Goal: Task Accomplishment & Management: Use online tool/utility

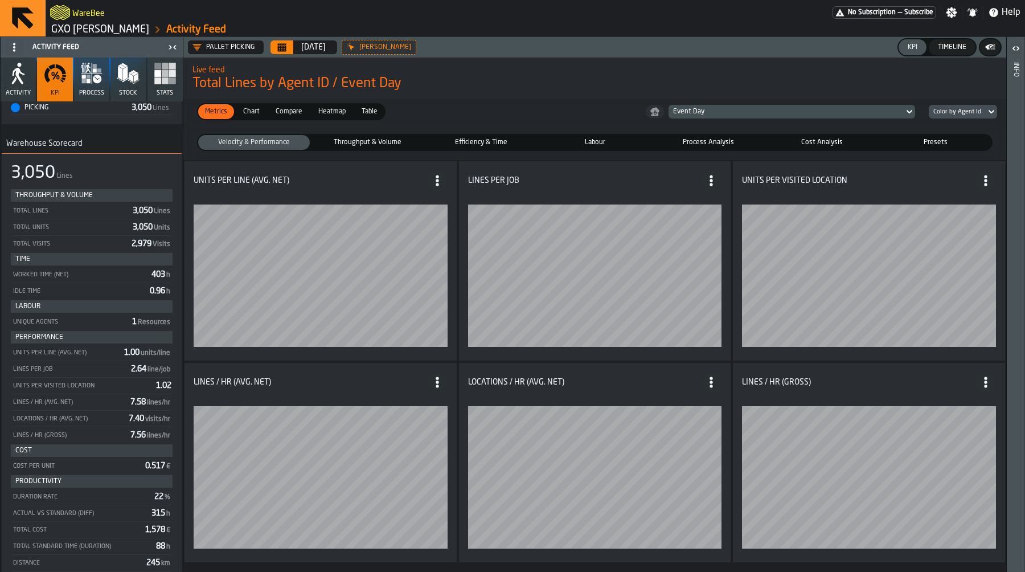
scroll to position [322, 0]
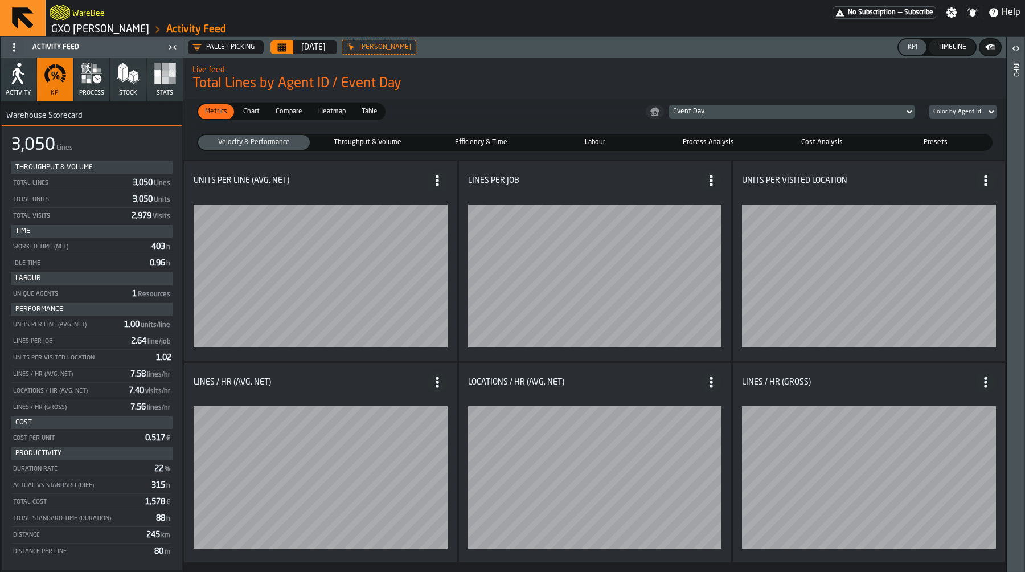
click at [80, 30] on link "GXO [PERSON_NAME]" at bounding box center [100, 29] width 98 height 13
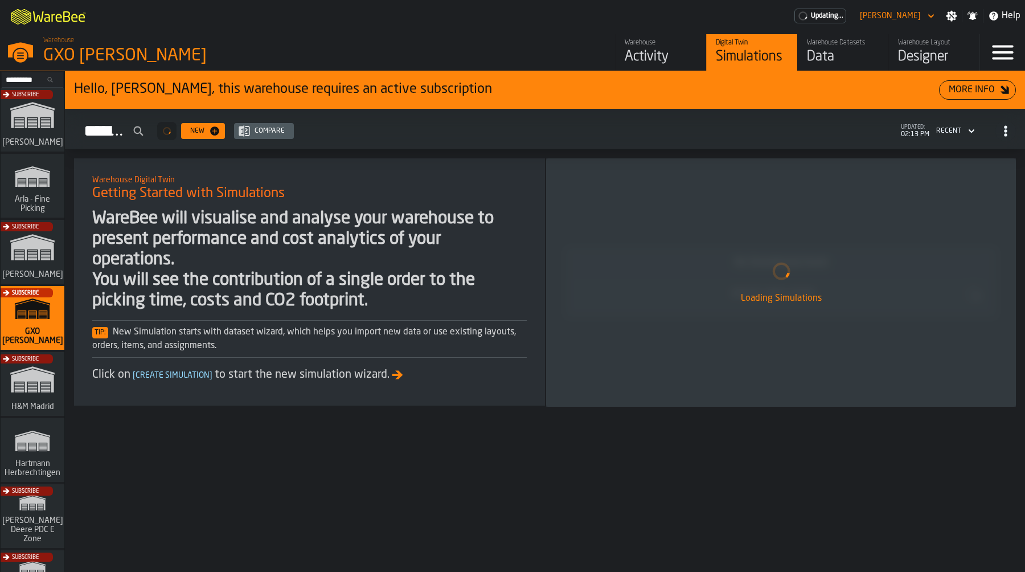
click at [843, 35] on link "Warehouse Datasets Data" at bounding box center [842, 52] width 91 height 36
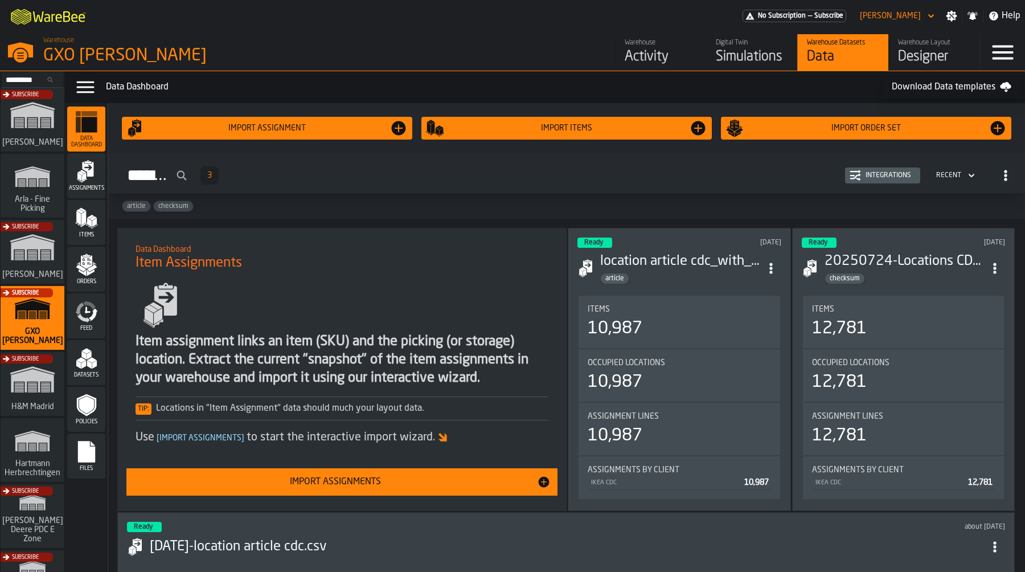
click at [79, 326] on span "Feed" at bounding box center [86, 328] width 38 height 6
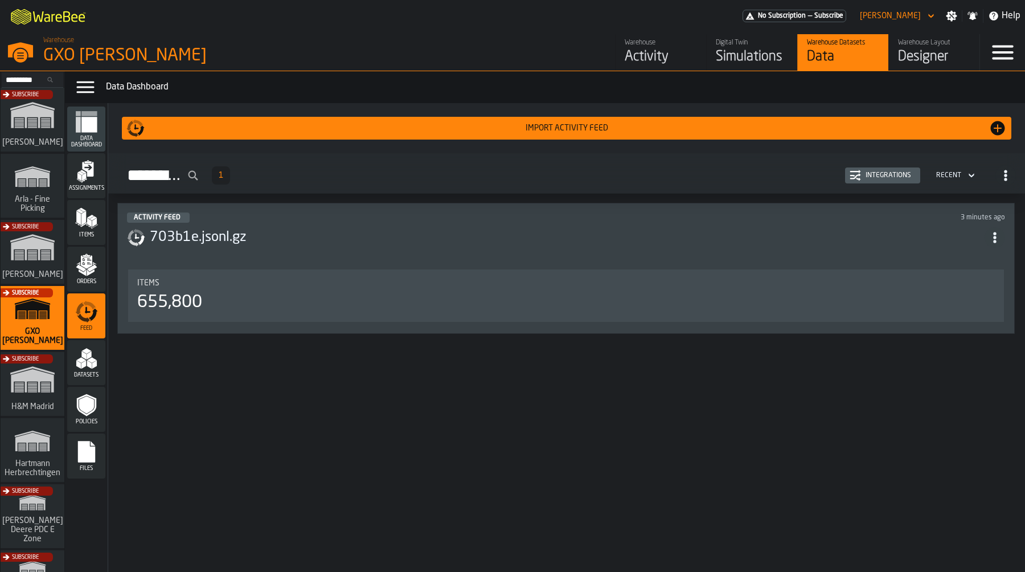
click at [276, 253] on header "Activity Feed 3 minutes ago 703b1e.jsonl.gz" at bounding box center [566, 235] width 878 height 46
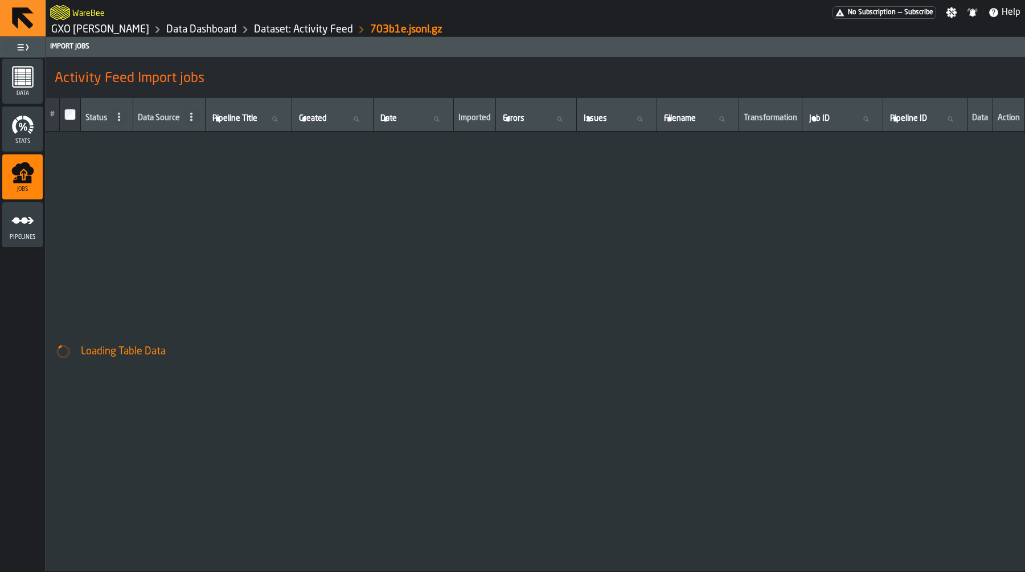
click at [19, 225] on icon "menu Pipelines" at bounding box center [22, 220] width 23 height 23
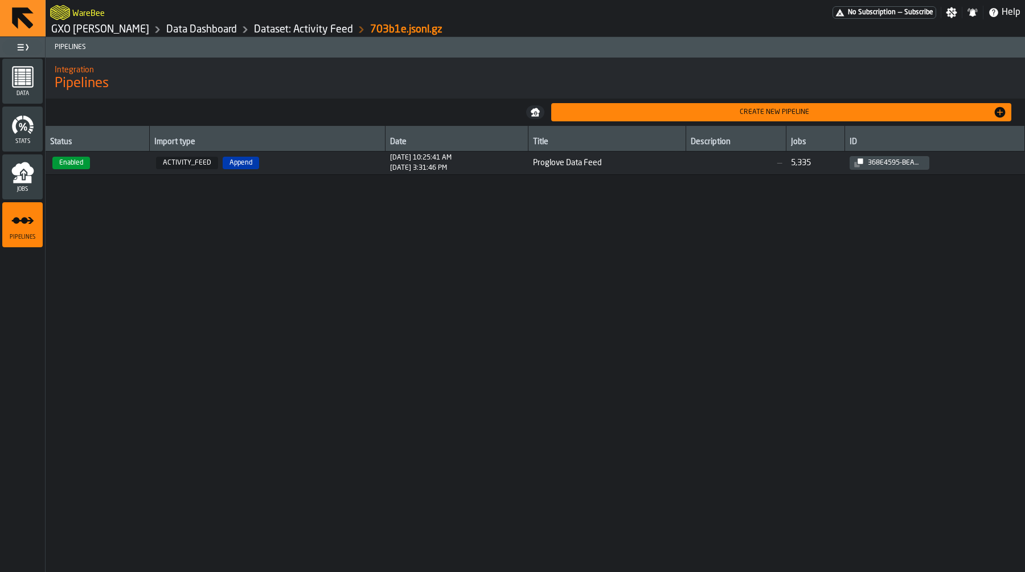
click at [352, 158] on span "ACTIVITY_FEED Append" at bounding box center [267, 163] width 227 height 13
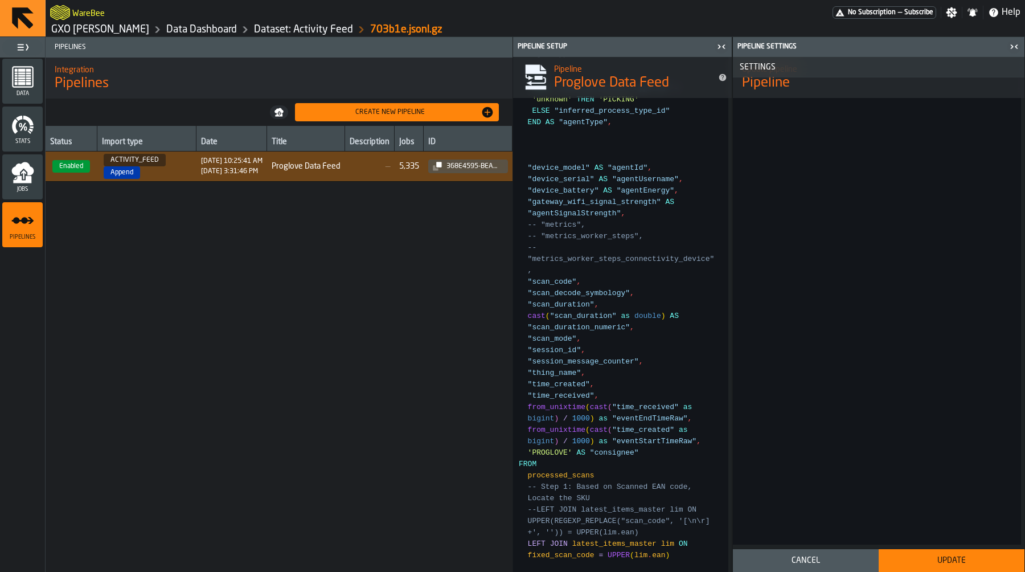
scroll to position [2461, 0]
type textarea "**********"
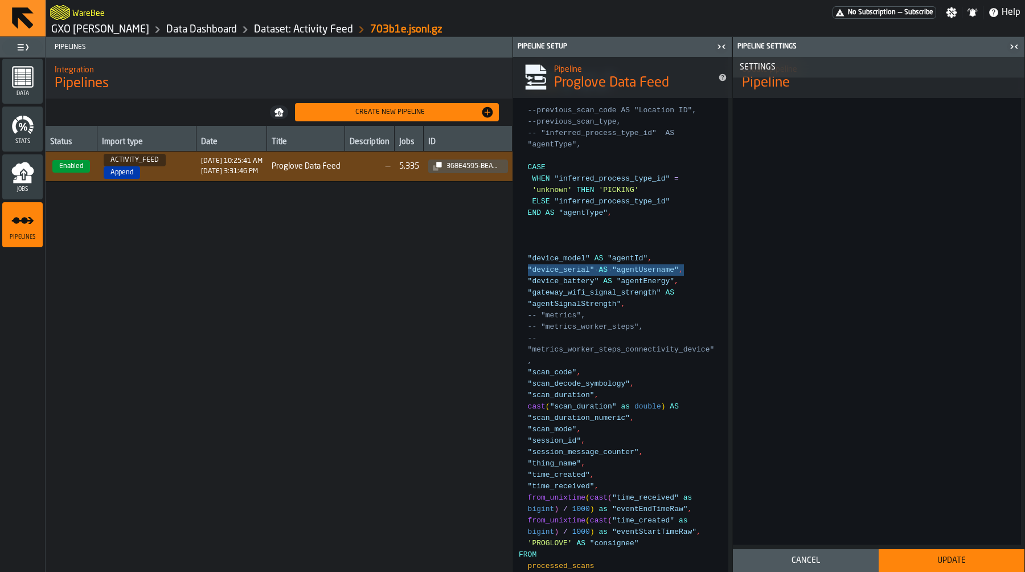
scroll to position [2375, 0]
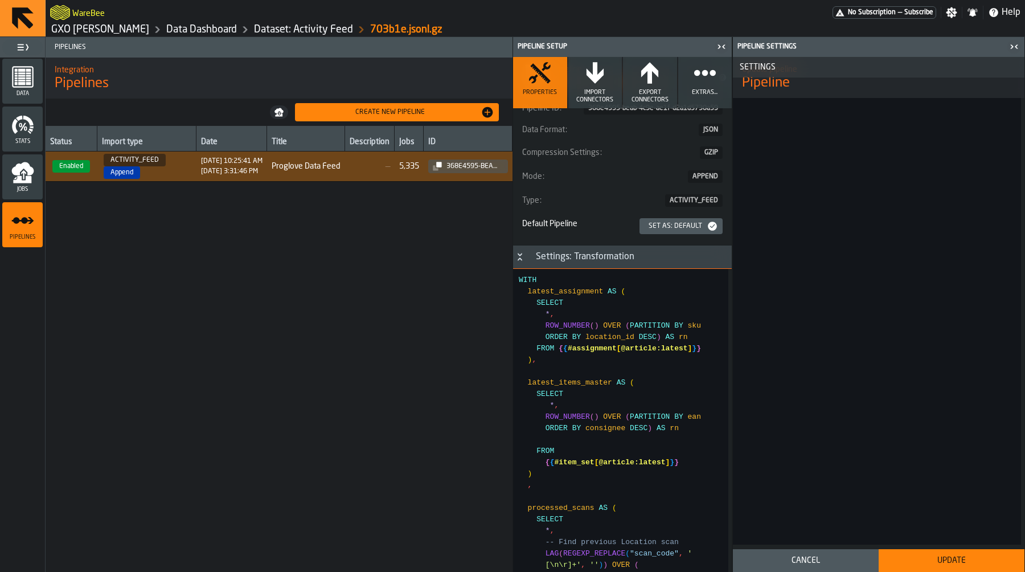
scroll to position [0, 0]
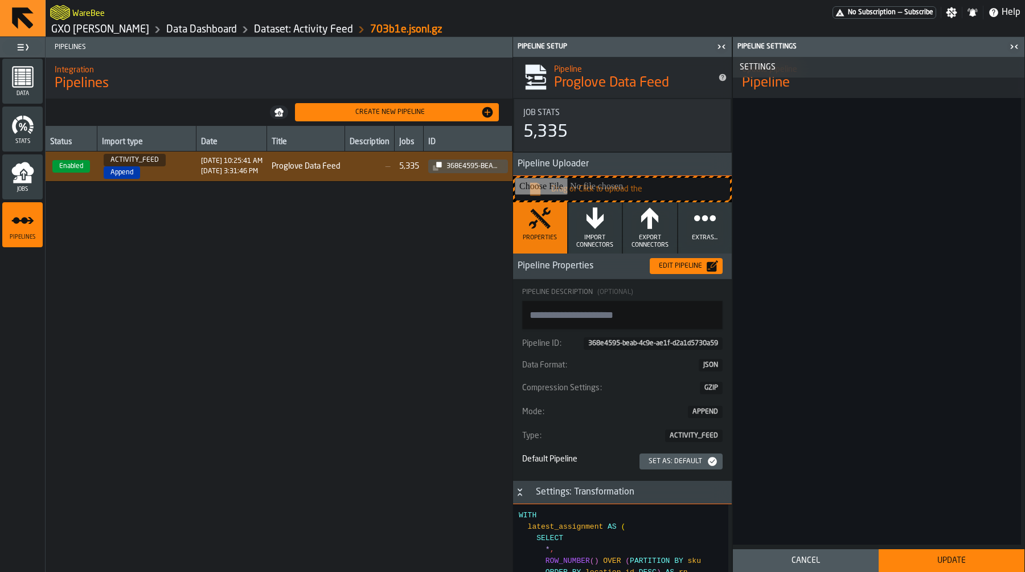
click at [26, 186] on span "Jobs" at bounding box center [22, 189] width 40 height 6
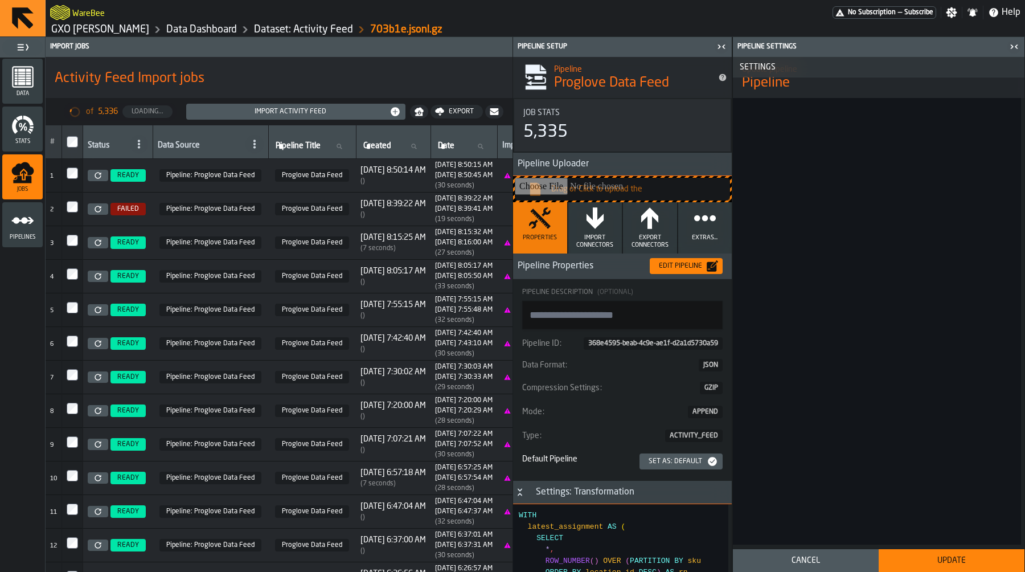
click at [96, 177] on icon at bounding box center [98, 175] width 6 height 6
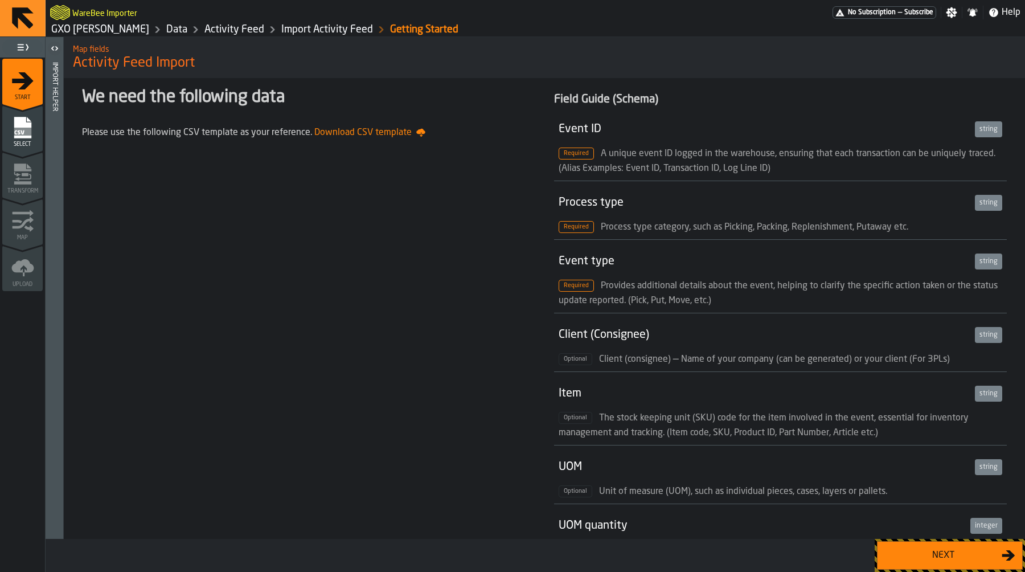
click at [950, 549] on div "Next" at bounding box center [942, 555] width 117 height 14
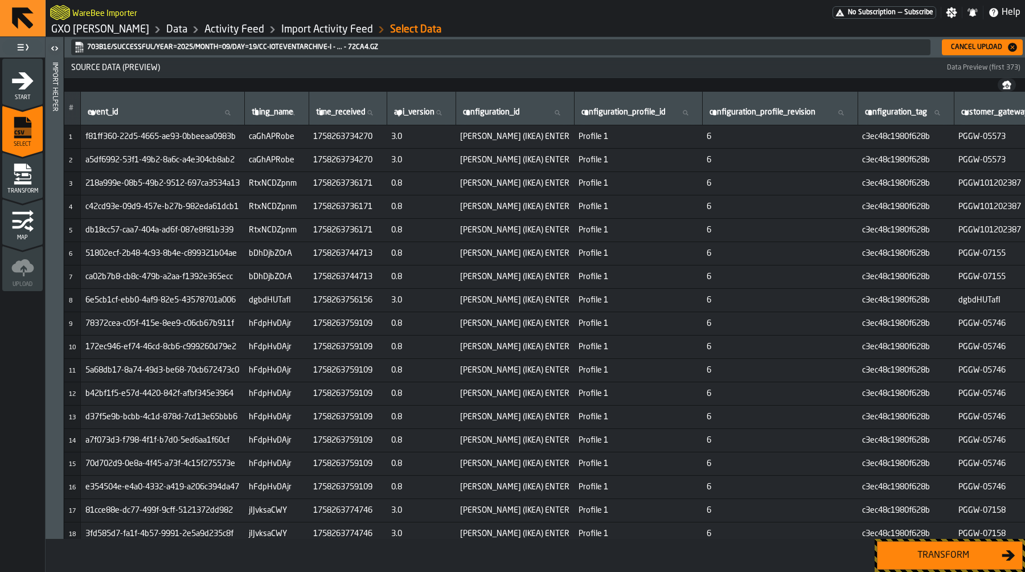
click at [952, 553] on div "Transform" at bounding box center [942, 555] width 117 height 14
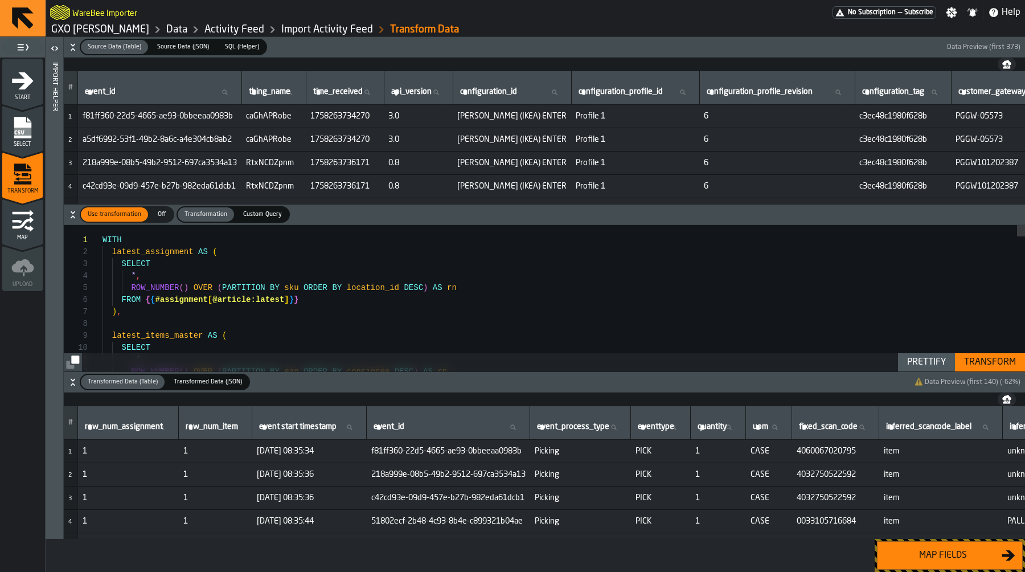
click at [952, 553] on div "Map fields" at bounding box center [942, 555] width 117 height 14
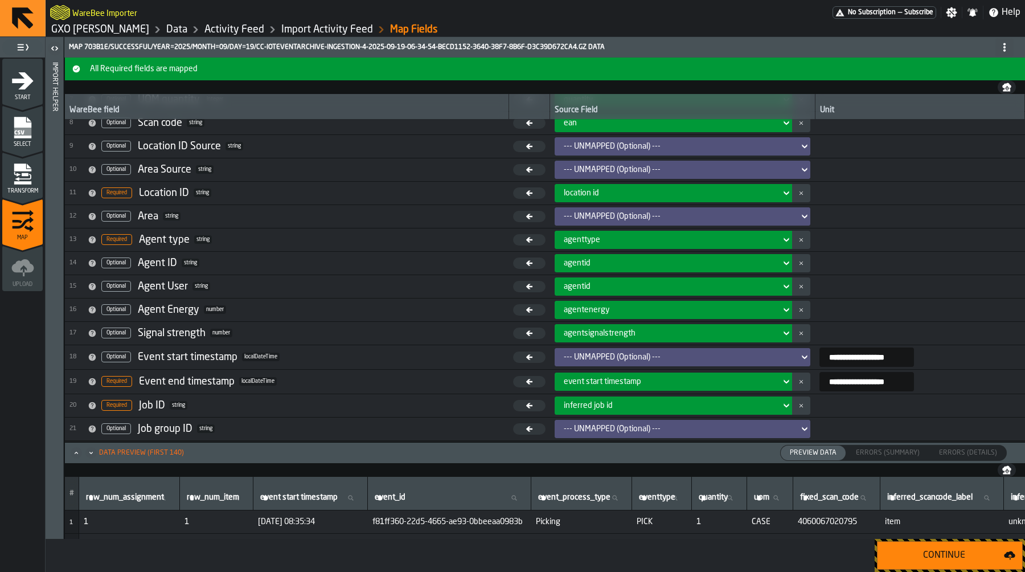
scroll to position [172, 0]
click at [700, 239] on div "agenttype" at bounding box center [670, 239] width 212 height 9
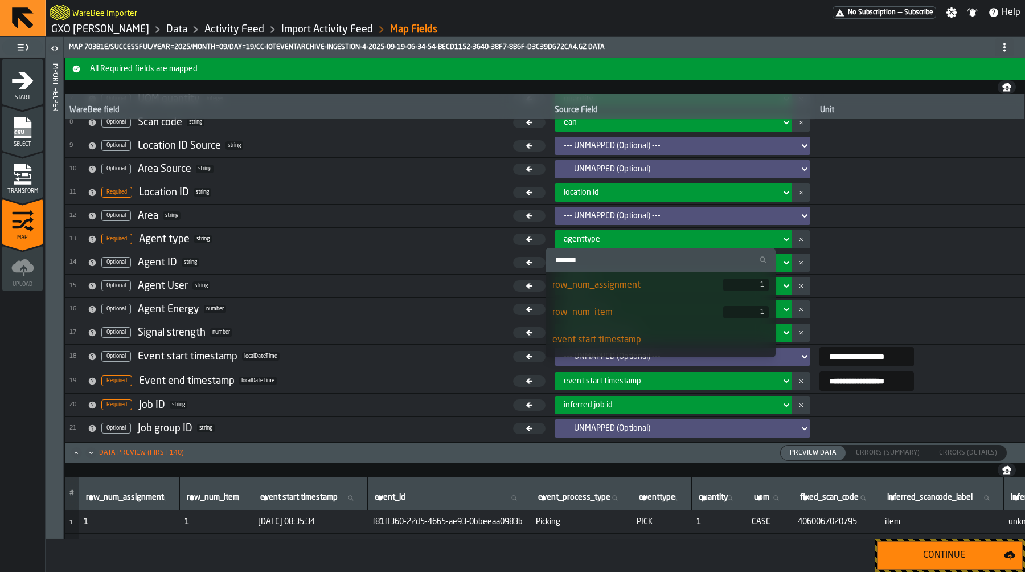
click at [700, 239] on div "agenttype" at bounding box center [670, 239] width 212 height 9
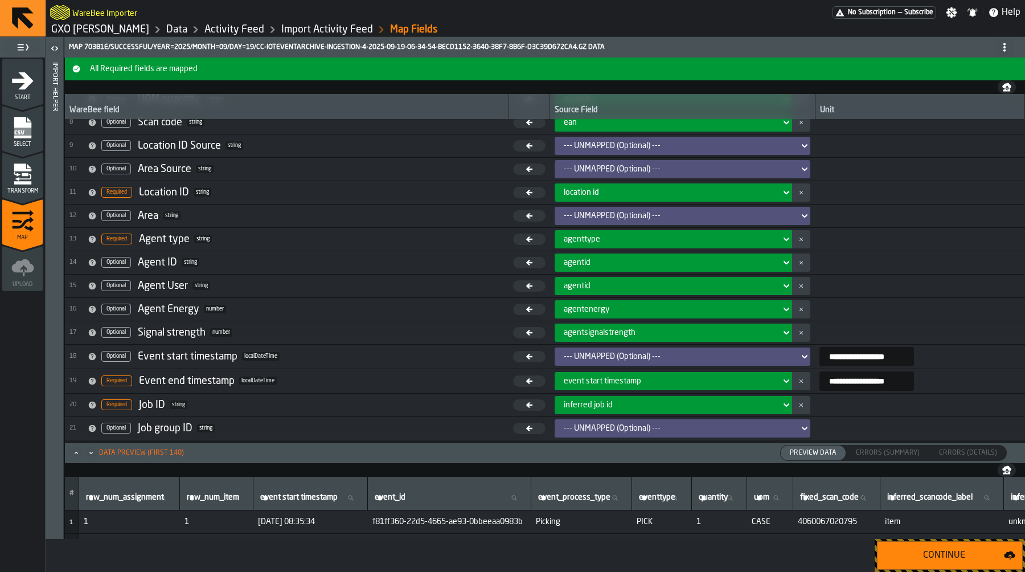
click at [687, 266] on div "agentid" at bounding box center [670, 262] width 212 height 9
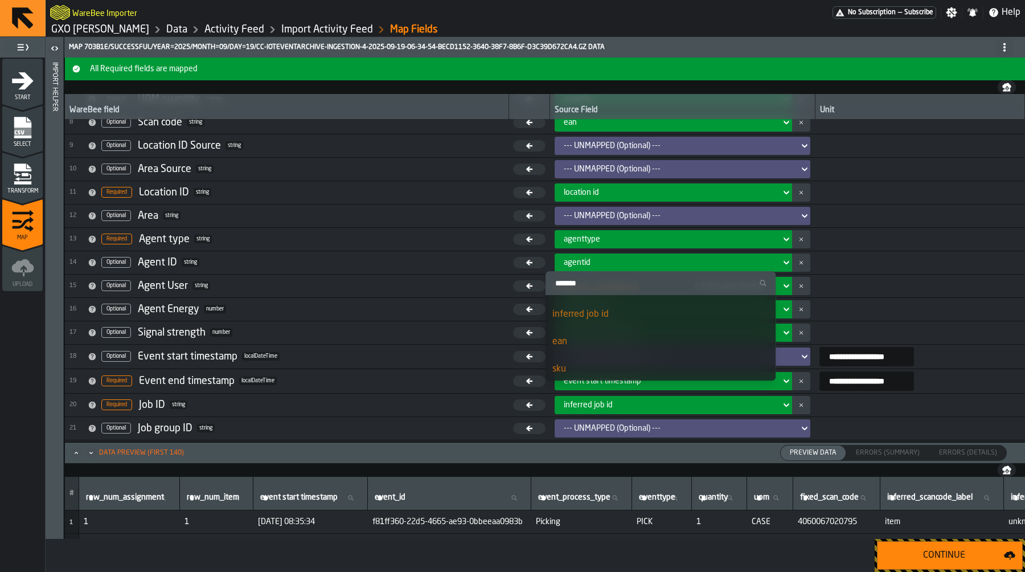
scroll to position [350, 0]
click at [878, 266] on td at bounding box center [919, 261] width 209 height 23
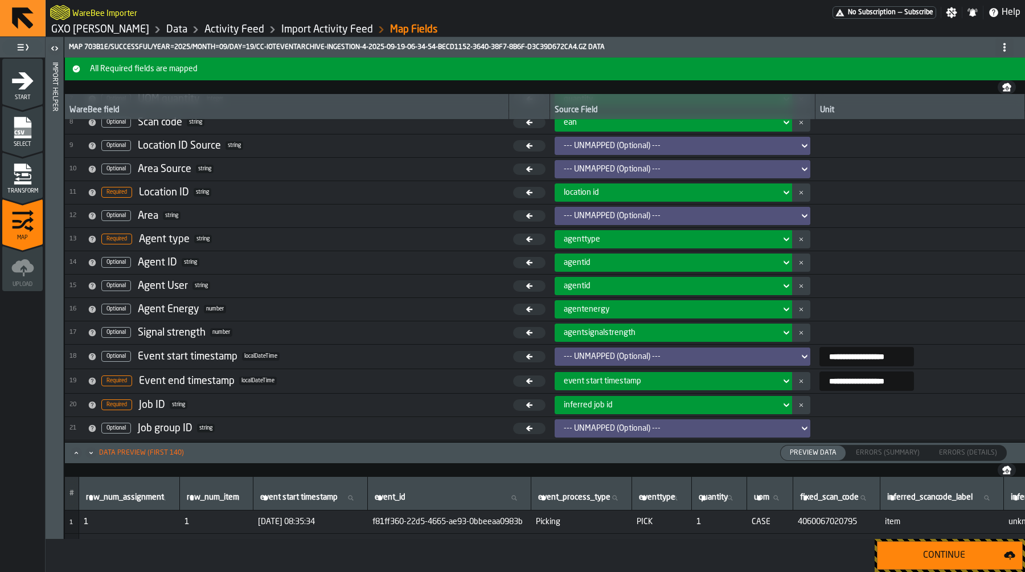
click at [710, 289] on div "agentid" at bounding box center [670, 285] width 212 height 9
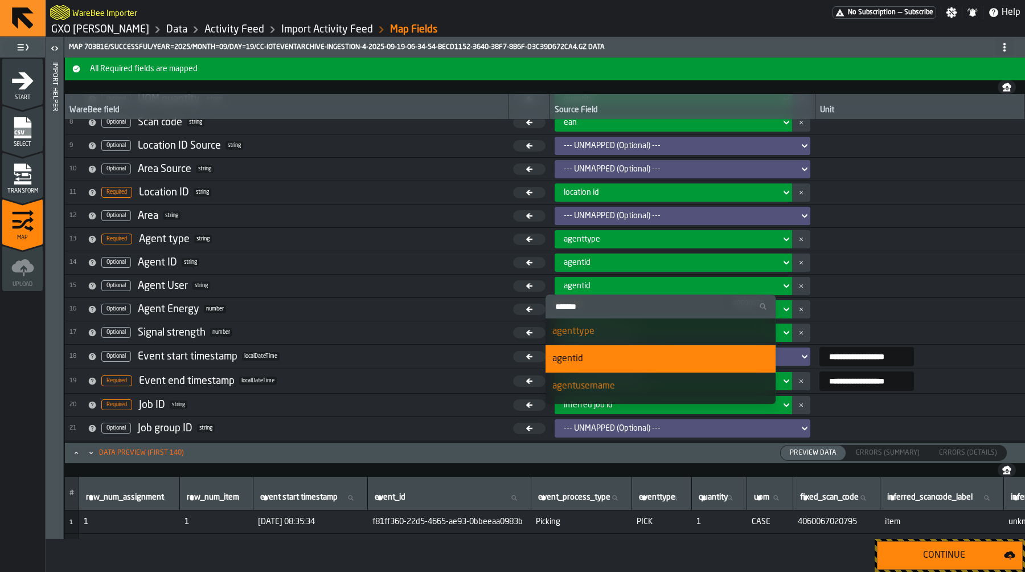
scroll to position [533, 0]
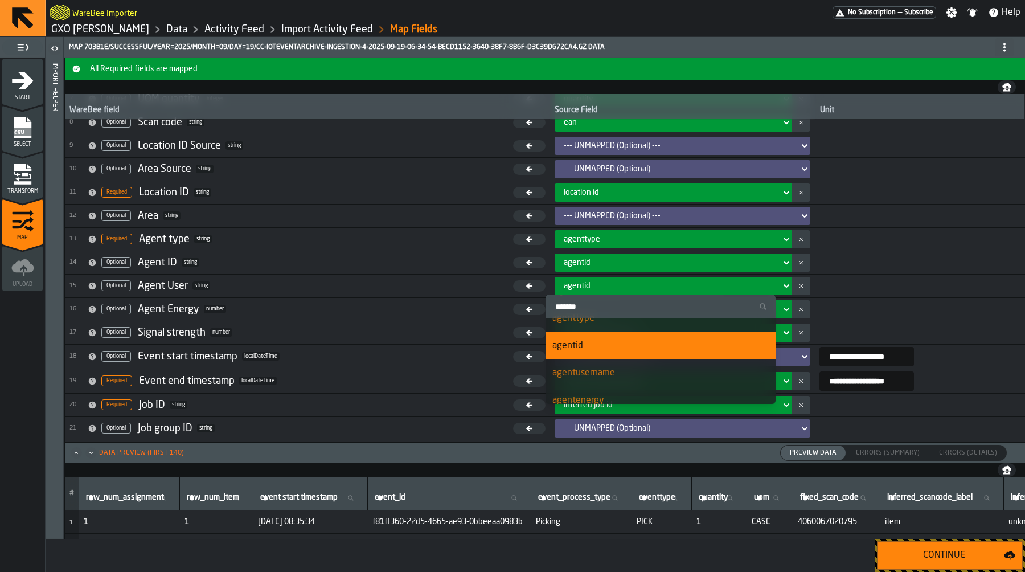
click at [672, 368] on div "agentusername" at bounding box center [660, 373] width 217 height 14
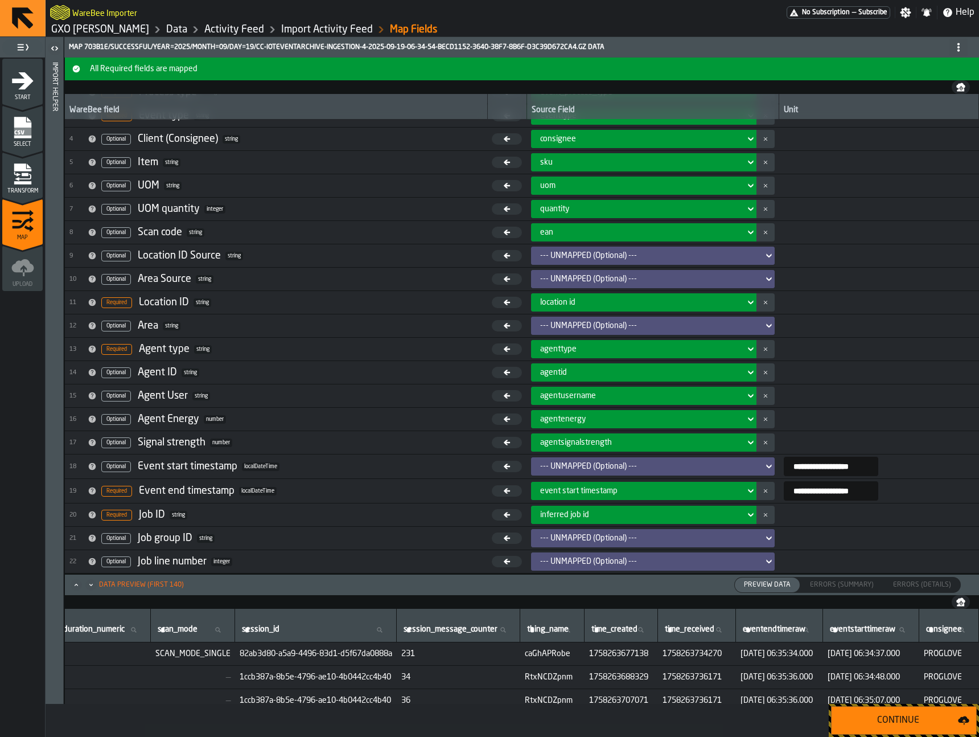
scroll to position [0, 2508]
click at [906, 571] on div "Continue" at bounding box center [899, 720] width 120 height 14
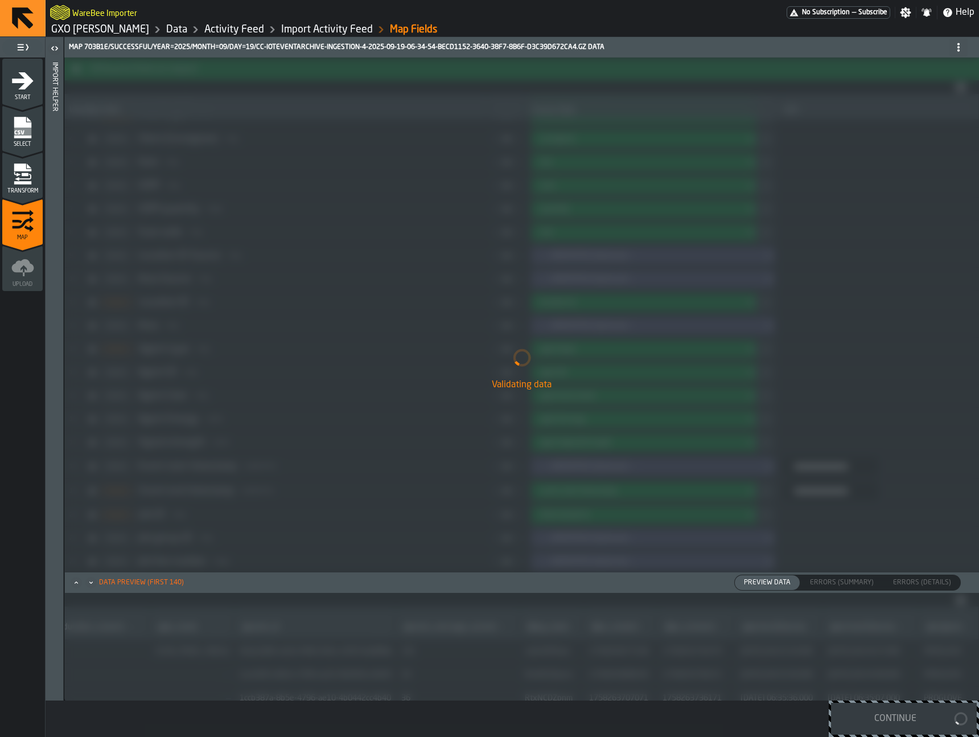
scroll to position [64, 0]
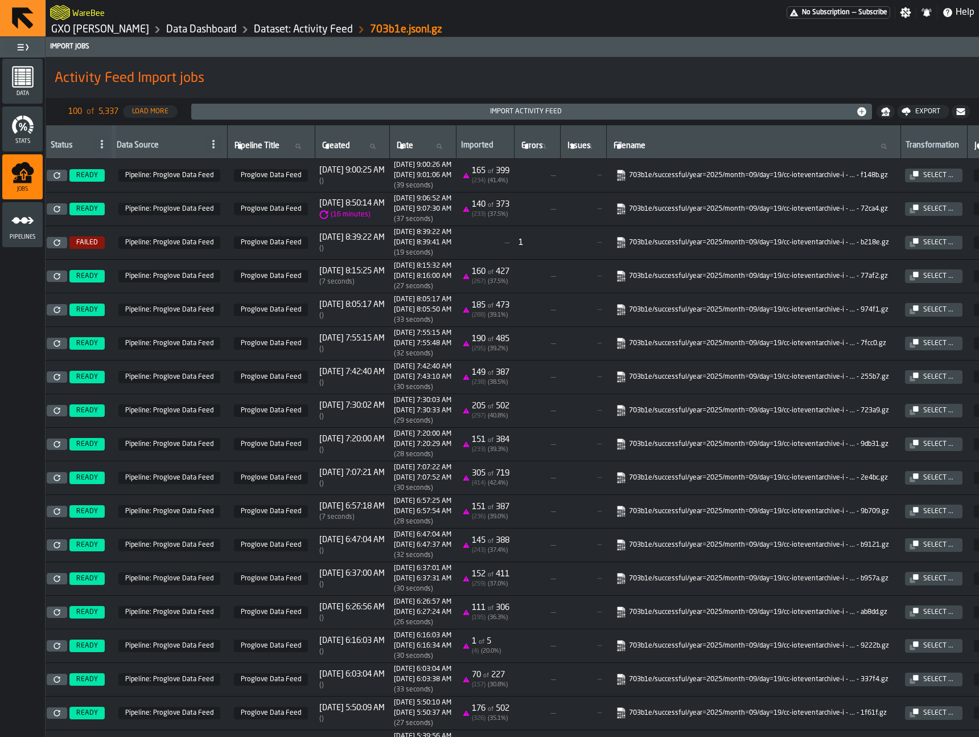
scroll to position [0, 402]
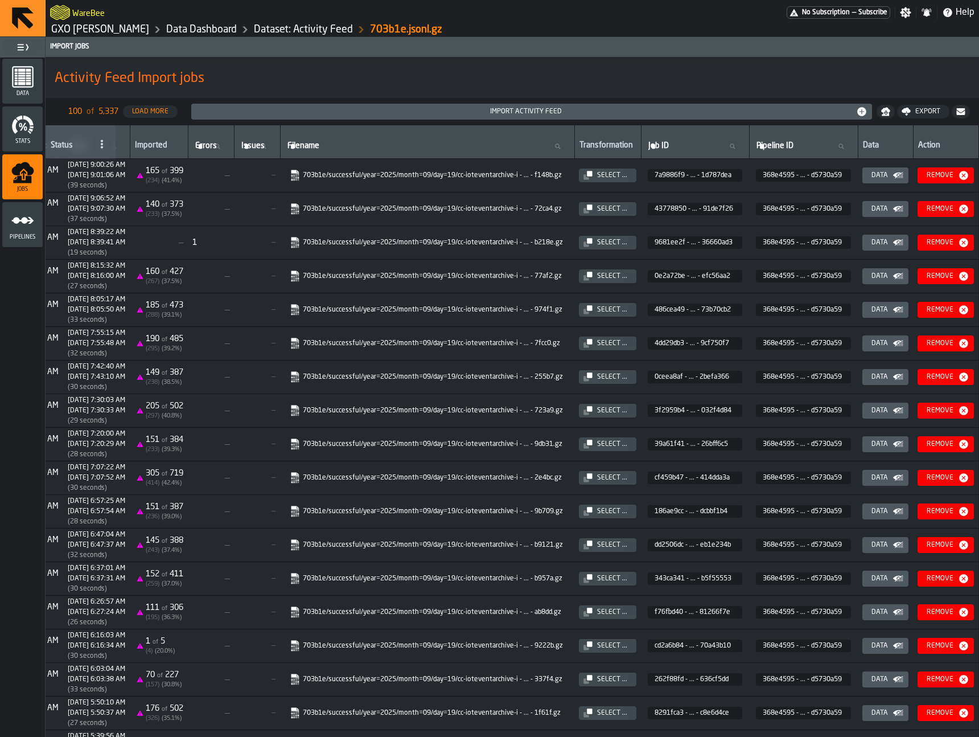
click at [0, 0] on icon "button-" at bounding box center [0, 0] width 0 height 0
click at [24, 224] on icon "menu Pipelines" at bounding box center [22, 220] width 23 height 23
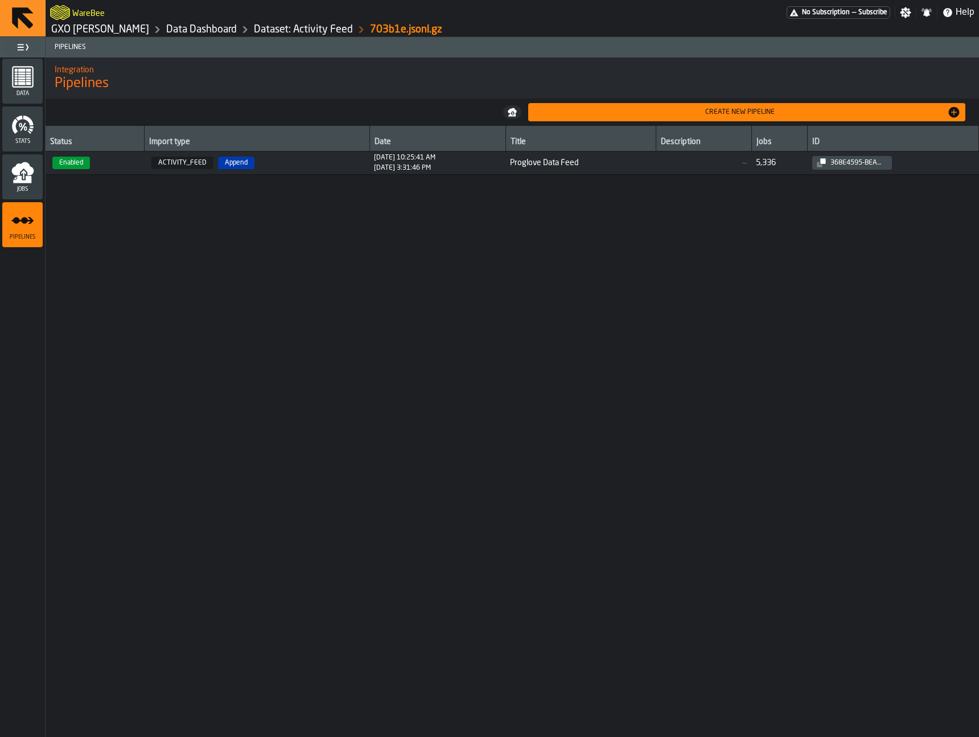
click at [131, 158] on span "Enabled" at bounding box center [95, 163] width 90 height 13
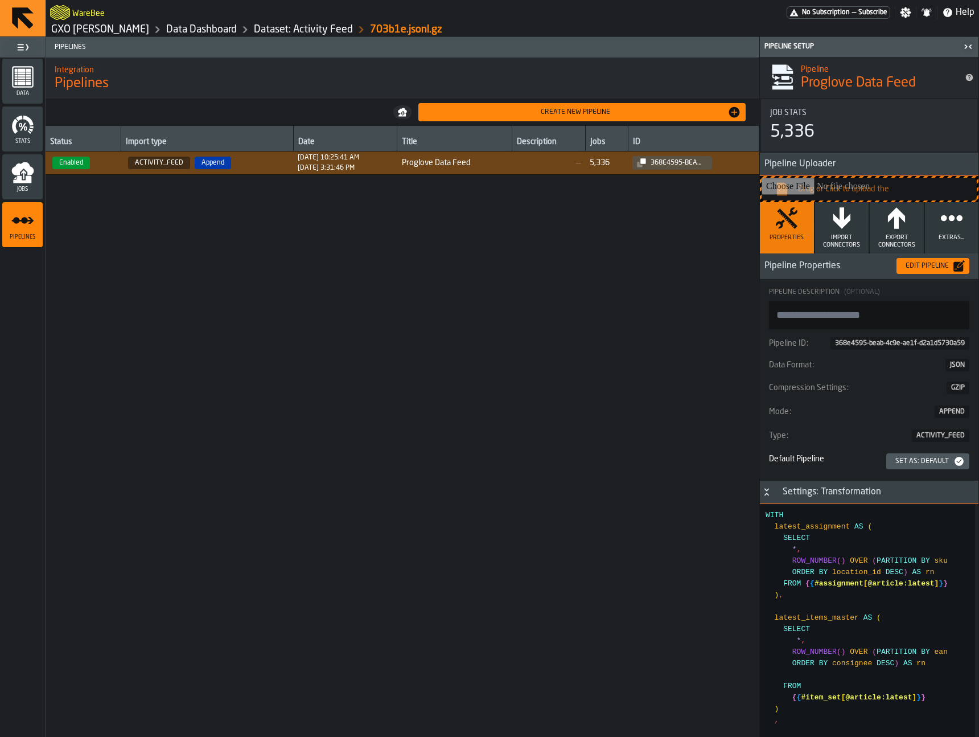
click at [935, 265] on div "Edit Pipeline" at bounding box center [927, 266] width 52 height 8
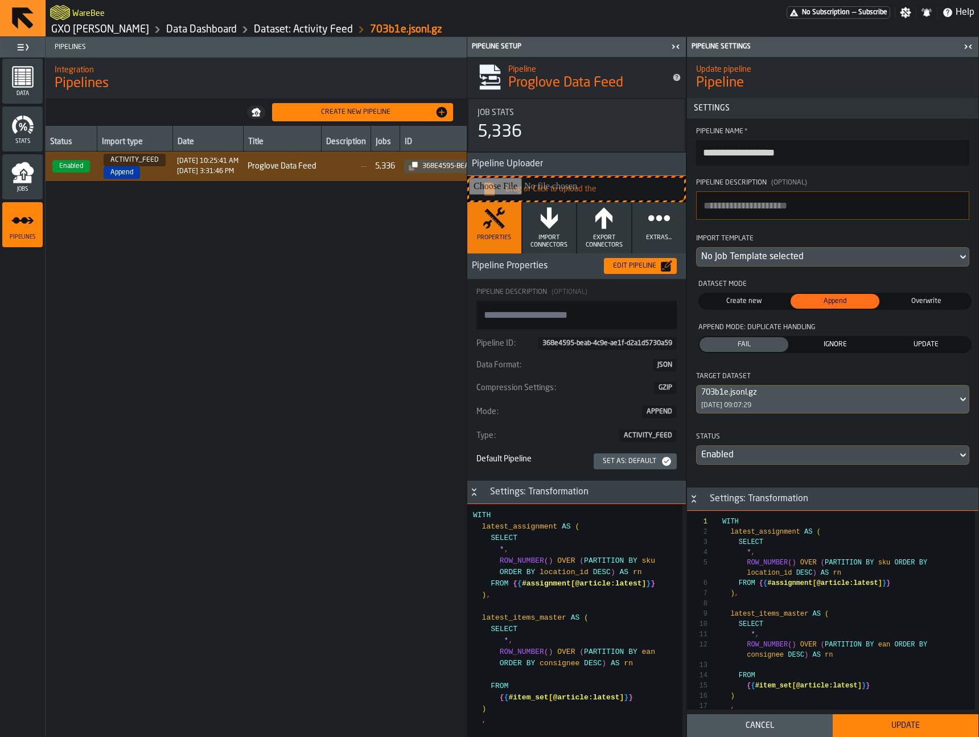
click at [819, 255] on div "No Job Template selected" at bounding box center [827, 257] width 252 height 14
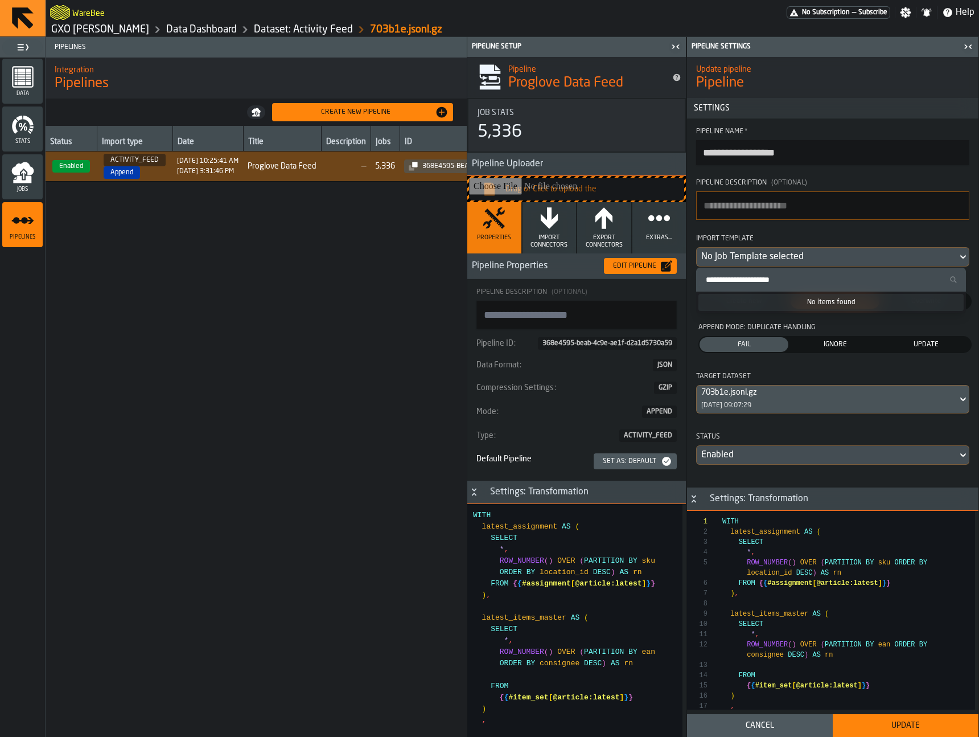
click at [805, 274] on input "Search Import Template" at bounding box center [831, 279] width 261 height 15
paste input "**********"
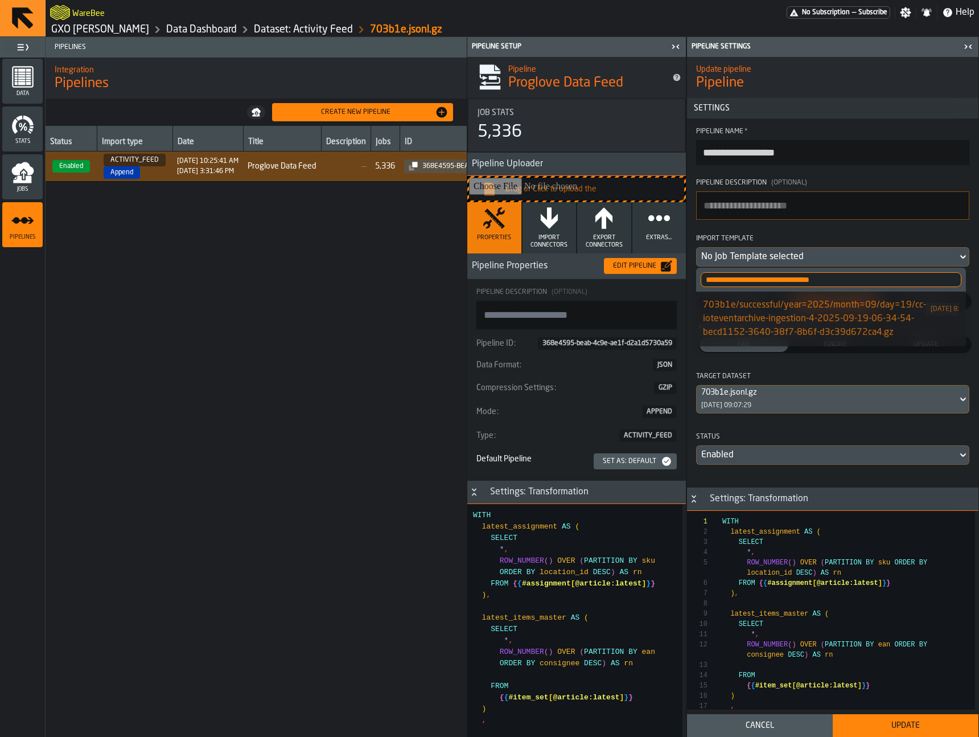
type input "**********"
click at [872, 301] on div "703b1e/successful/year=2025/month=09/day=19/cc-ioteventarchive-ingestion-4-2025…" at bounding box center [814, 318] width 223 height 41
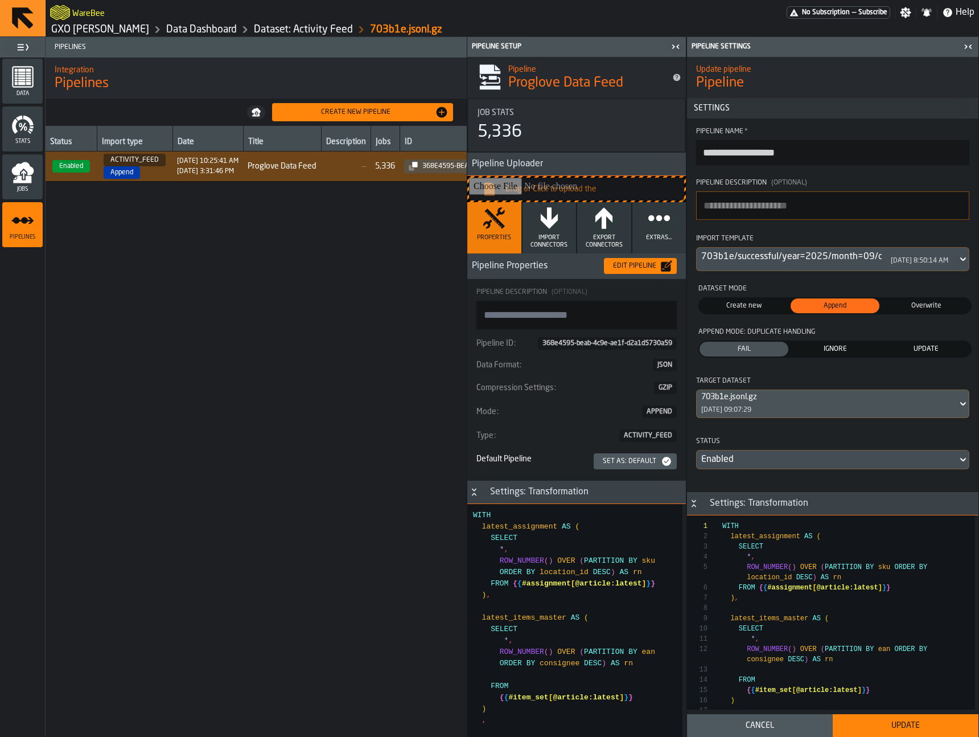
click at [906, 571] on button "Update" at bounding box center [906, 725] width 146 height 23
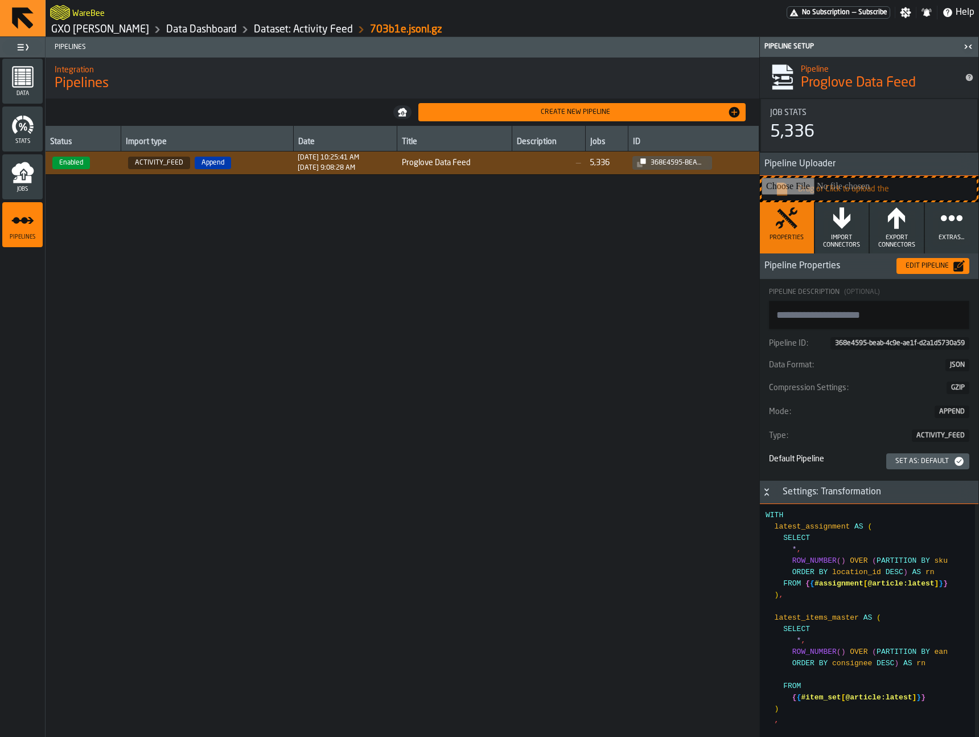
click at [14, 166] on icon "menu Jobs" at bounding box center [22, 172] width 23 height 23
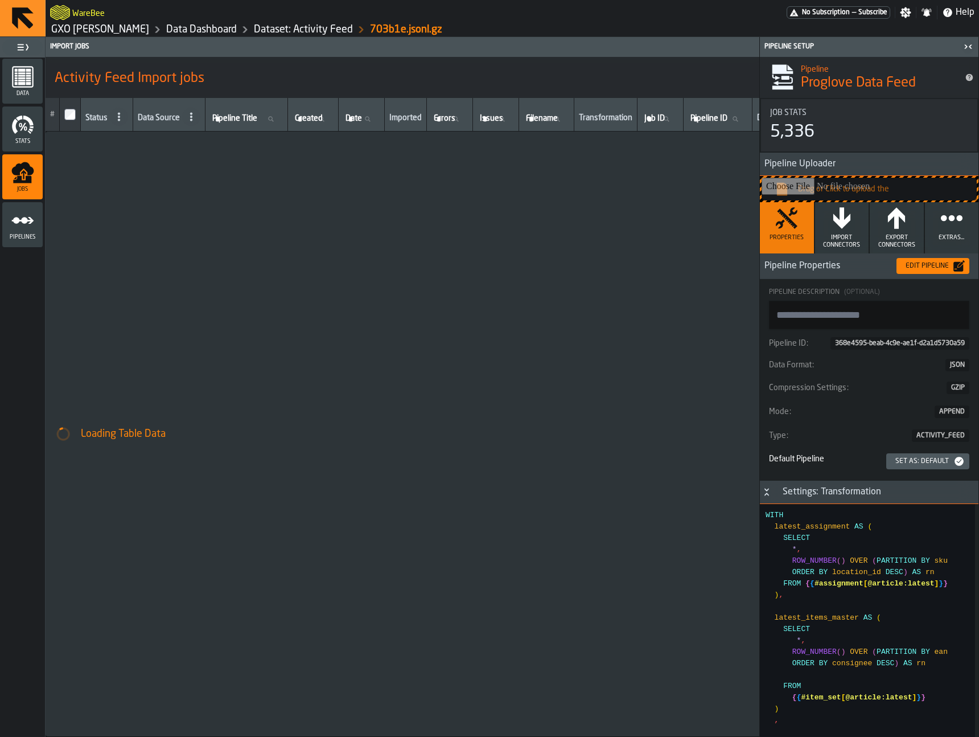
click at [969, 53] on icon "button-toggle-Close me" at bounding box center [969, 47] width 14 height 14
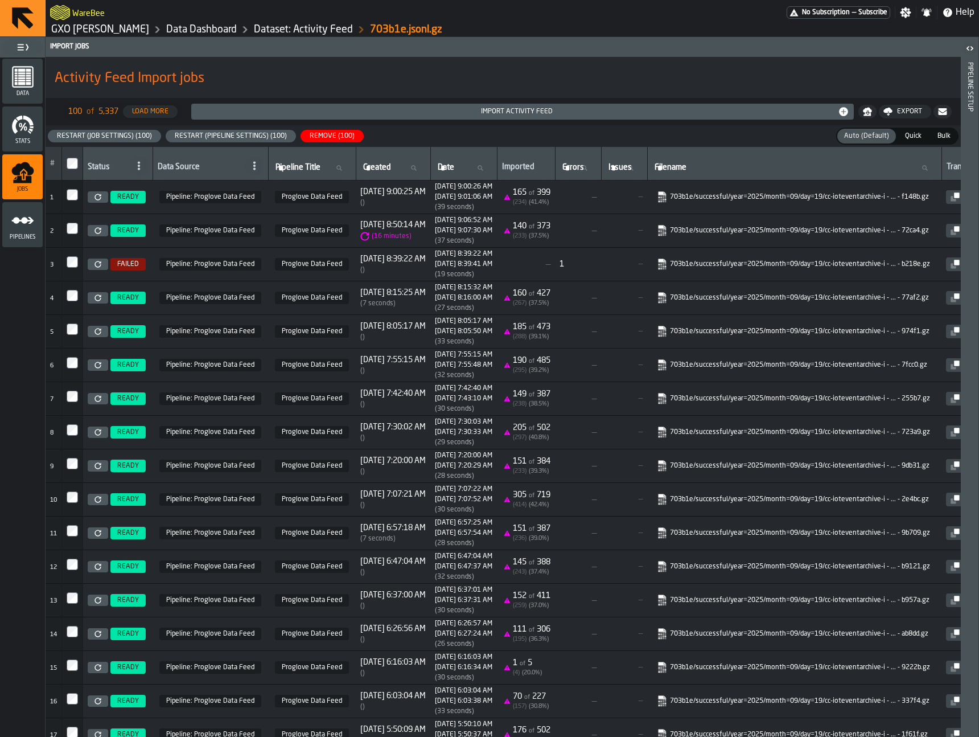
click at [215, 137] on div "Restart (Pipeline Settings) (100)" at bounding box center [230, 136] width 121 height 8
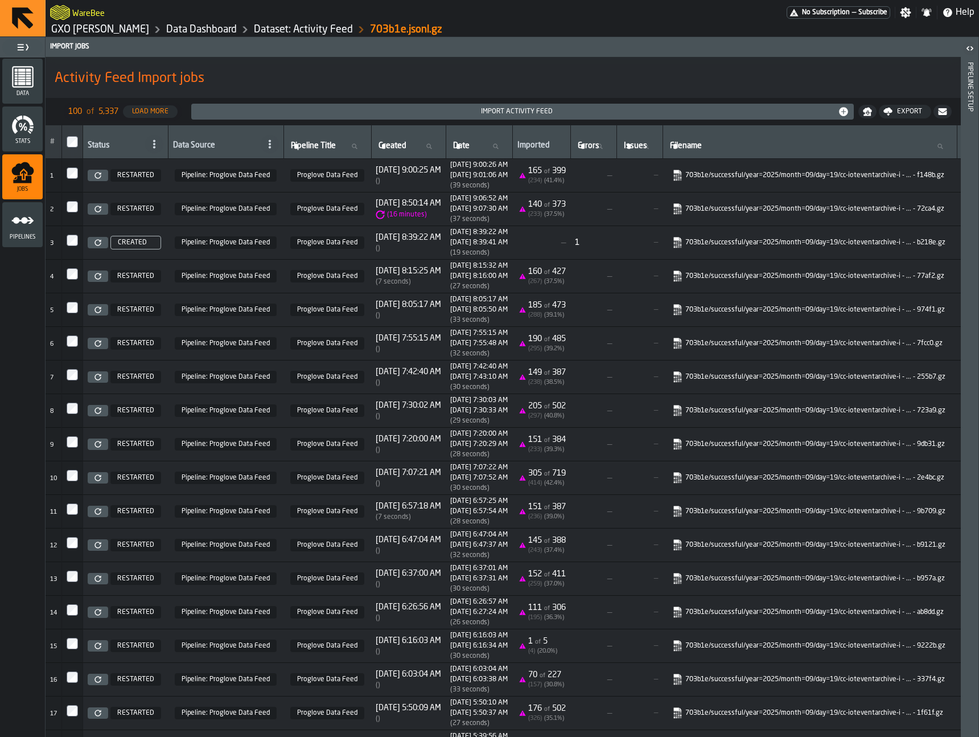
click at [767, 24] on h1 "GXO Ikea Oosterhout Data Dashboard Dataset: Activity Feed 703b1e.jsonl.gz" at bounding box center [512, 30] width 925 height 14
click at [521, 54] on header "Import Jobs" at bounding box center [503, 47] width 915 height 20
click at [167, 72] on span "Activity Feed Import jobs" at bounding box center [130, 78] width 150 height 18
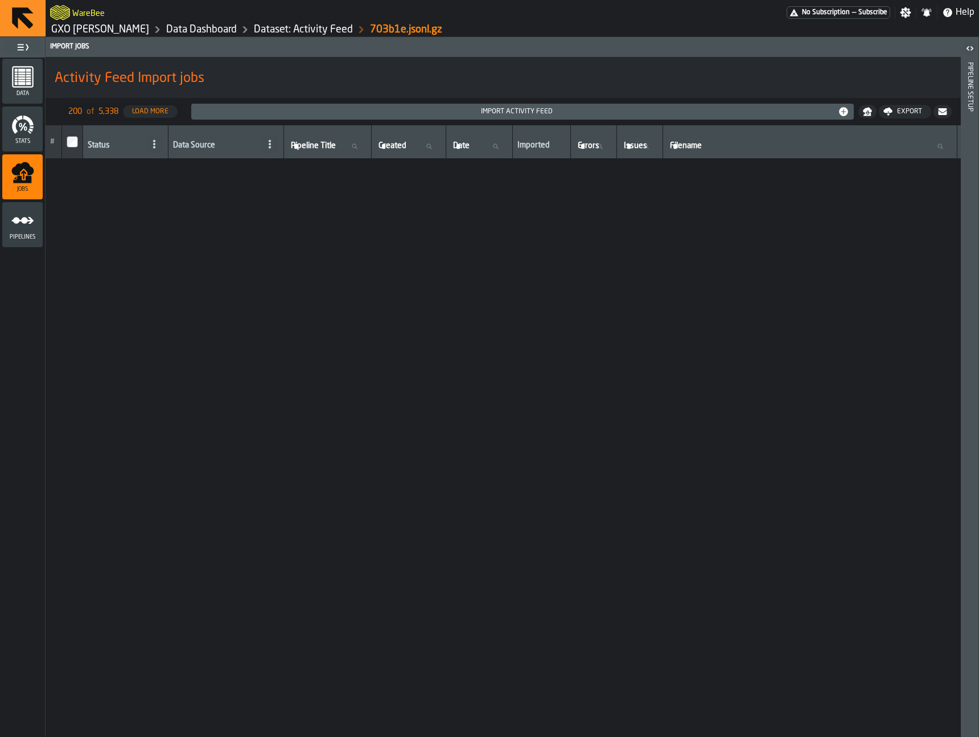
scroll to position [0, 0]
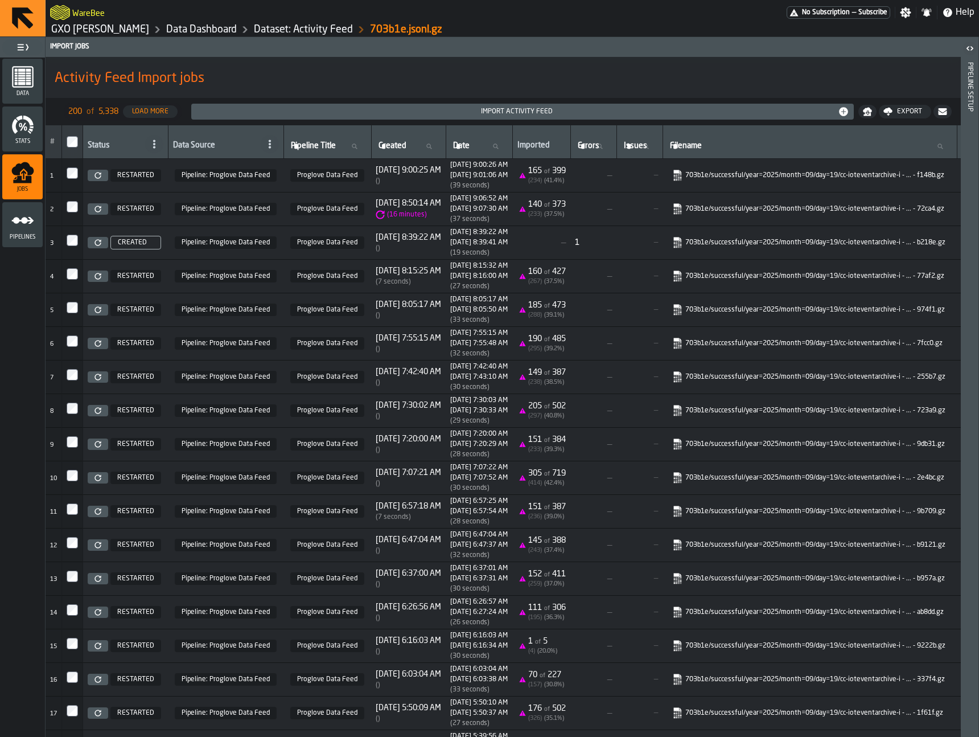
click at [154, 115] on div "Load More" at bounding box center [151, 112] width 46 height 8
click at [152, 110] on div "Load More" at bounding box center [151, 112] width 46 height 8
click at [137, 114] on div "Load More" at bounding box center [151, 112] width 46 height 8
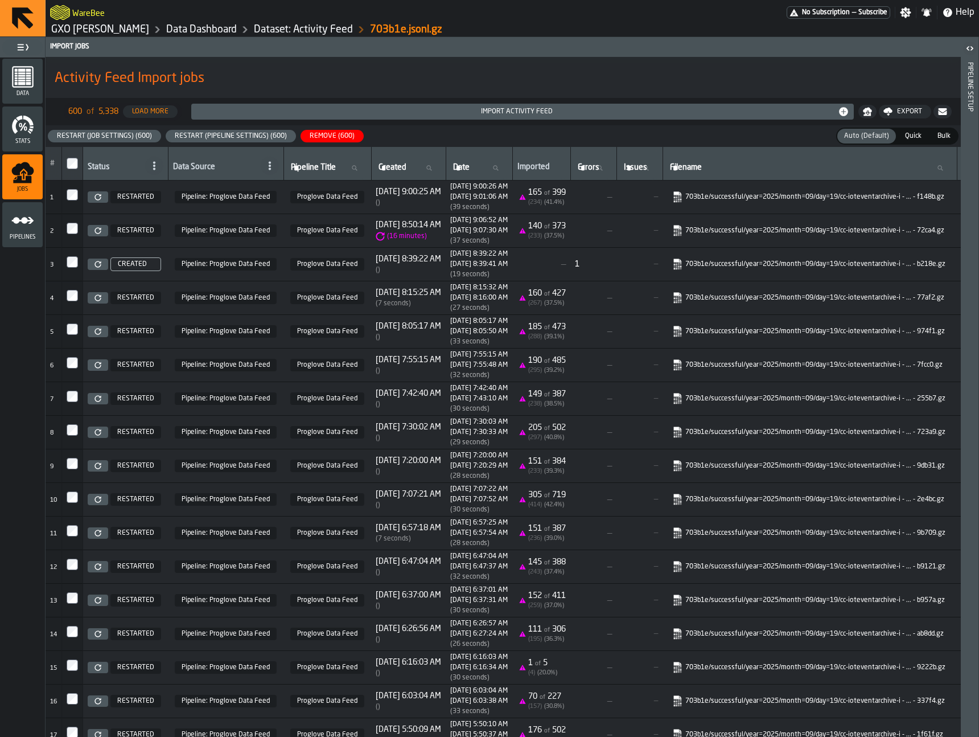
click at [211, 137] on div "Restart (Pipeline Settings) (600)" at bounding box center [230, 136] width 121 height 8
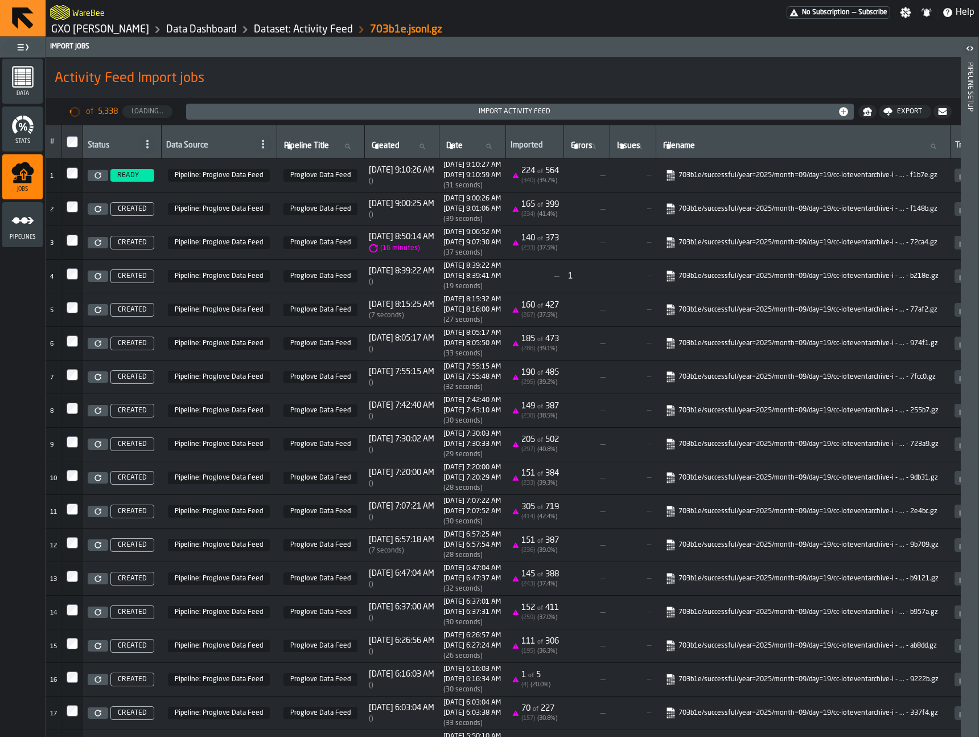
click at [88, 31] on link "GXO [PERSON_NAME]" at bounding box center [100, 29] width 98 height 13
